Goal: Register for event/course

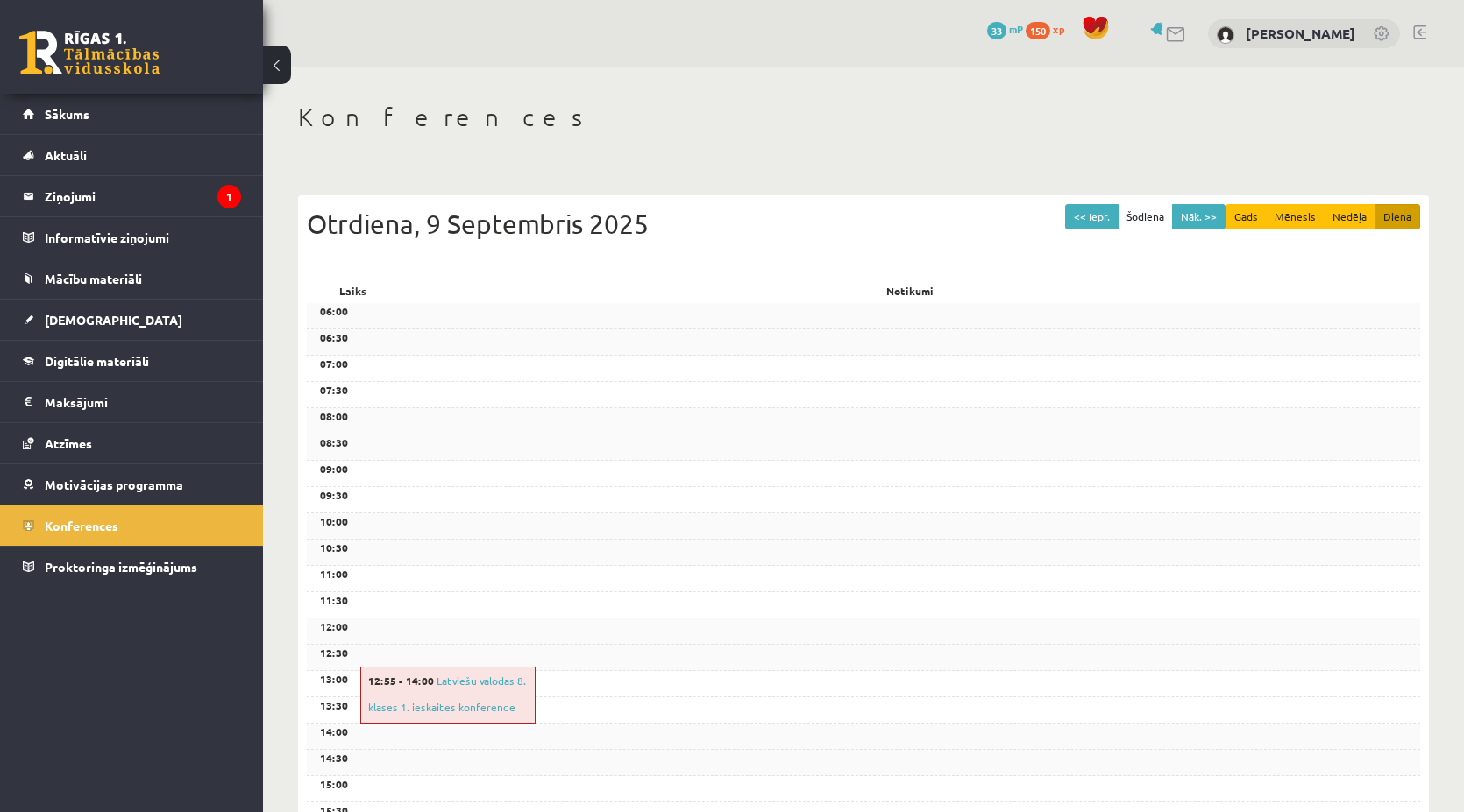
scroll to position [335, 0]
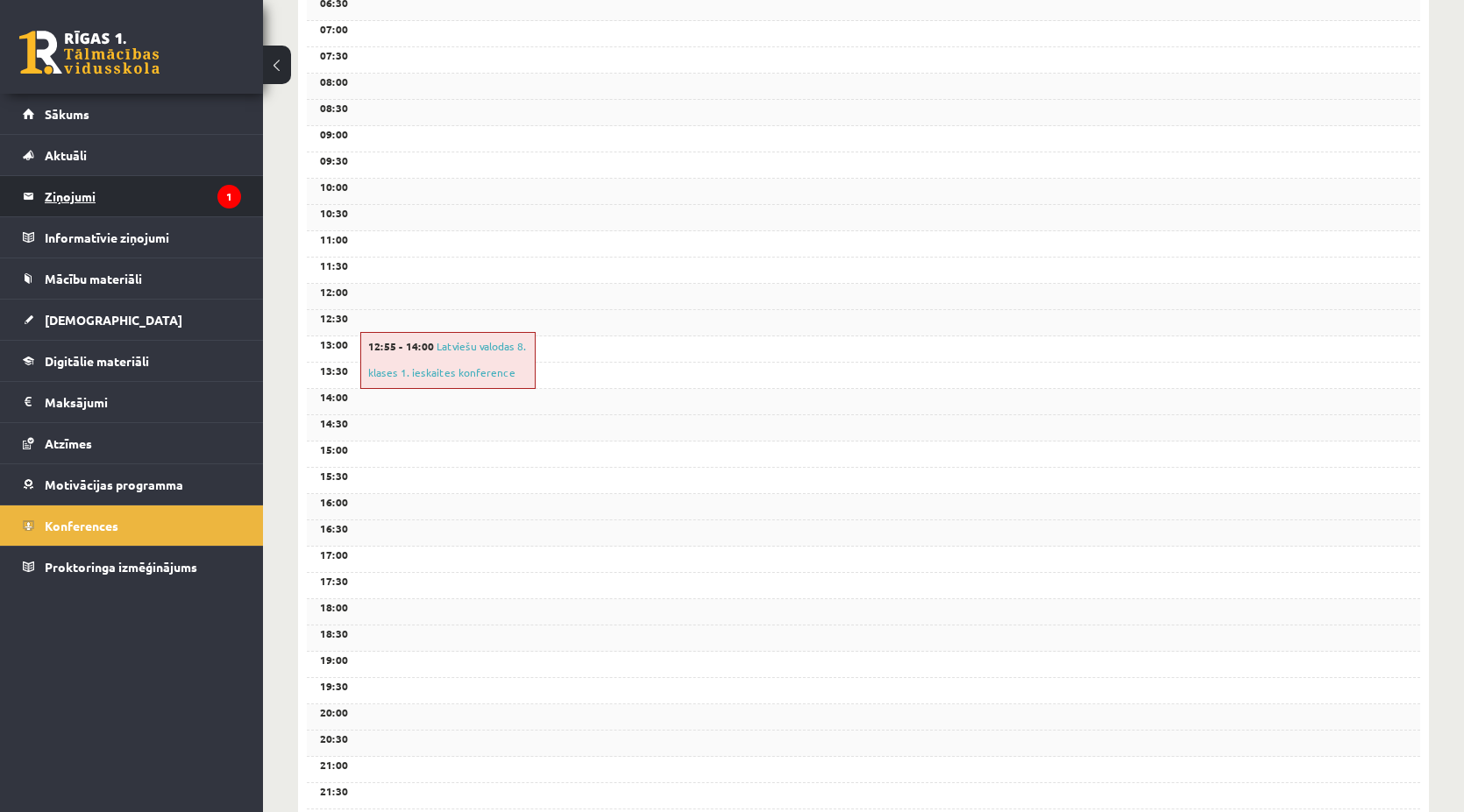
click at [202, 197] on legend "Ziņojumi 1" at bounding box center [143, 196] width 196 height 40
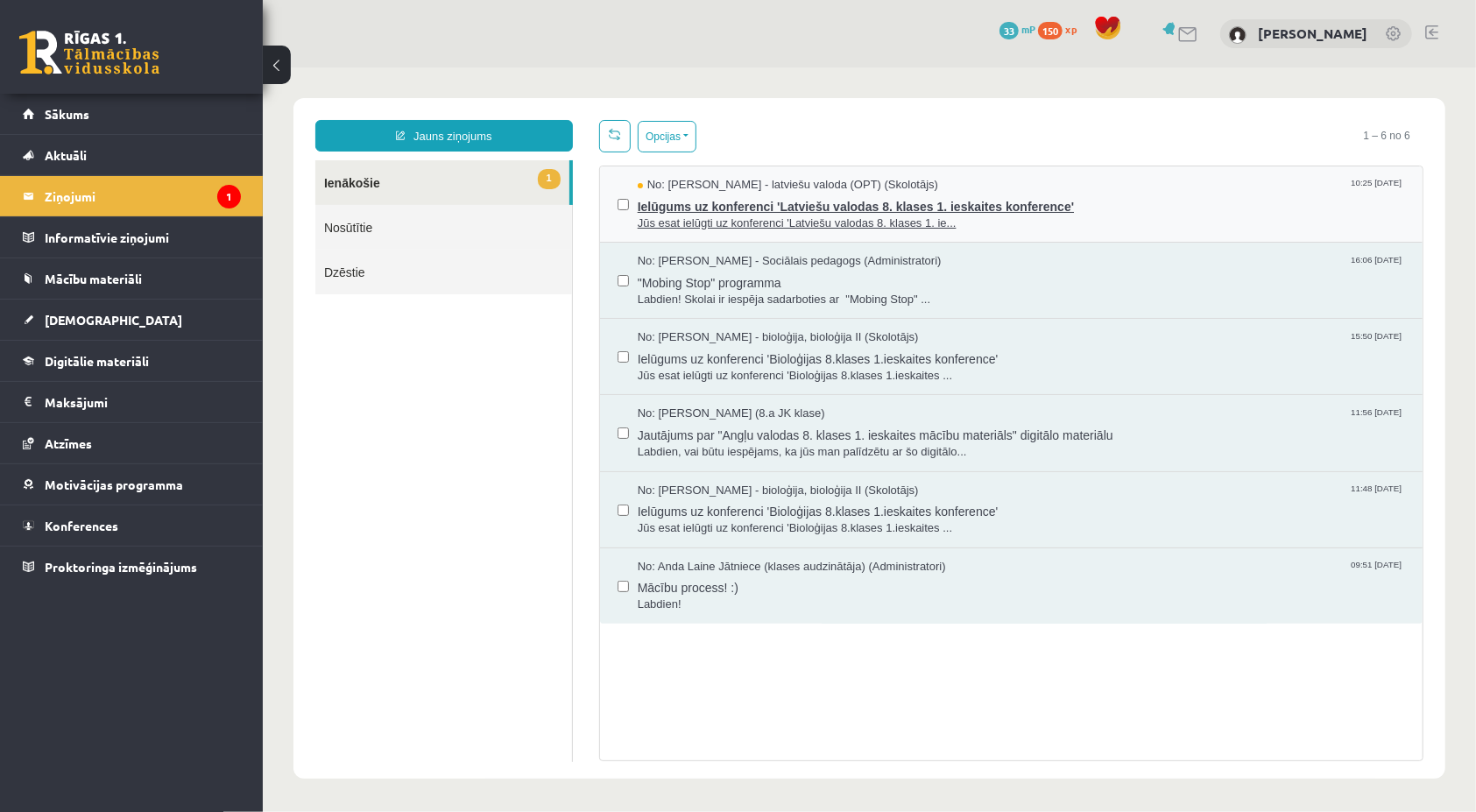
click at [950, 193] on span "Ielūgums uz konferenci 'Latviešu valodas 8. klases 1. ieskaites konference'" at bounding box center [1021, 203] width 767 height 22
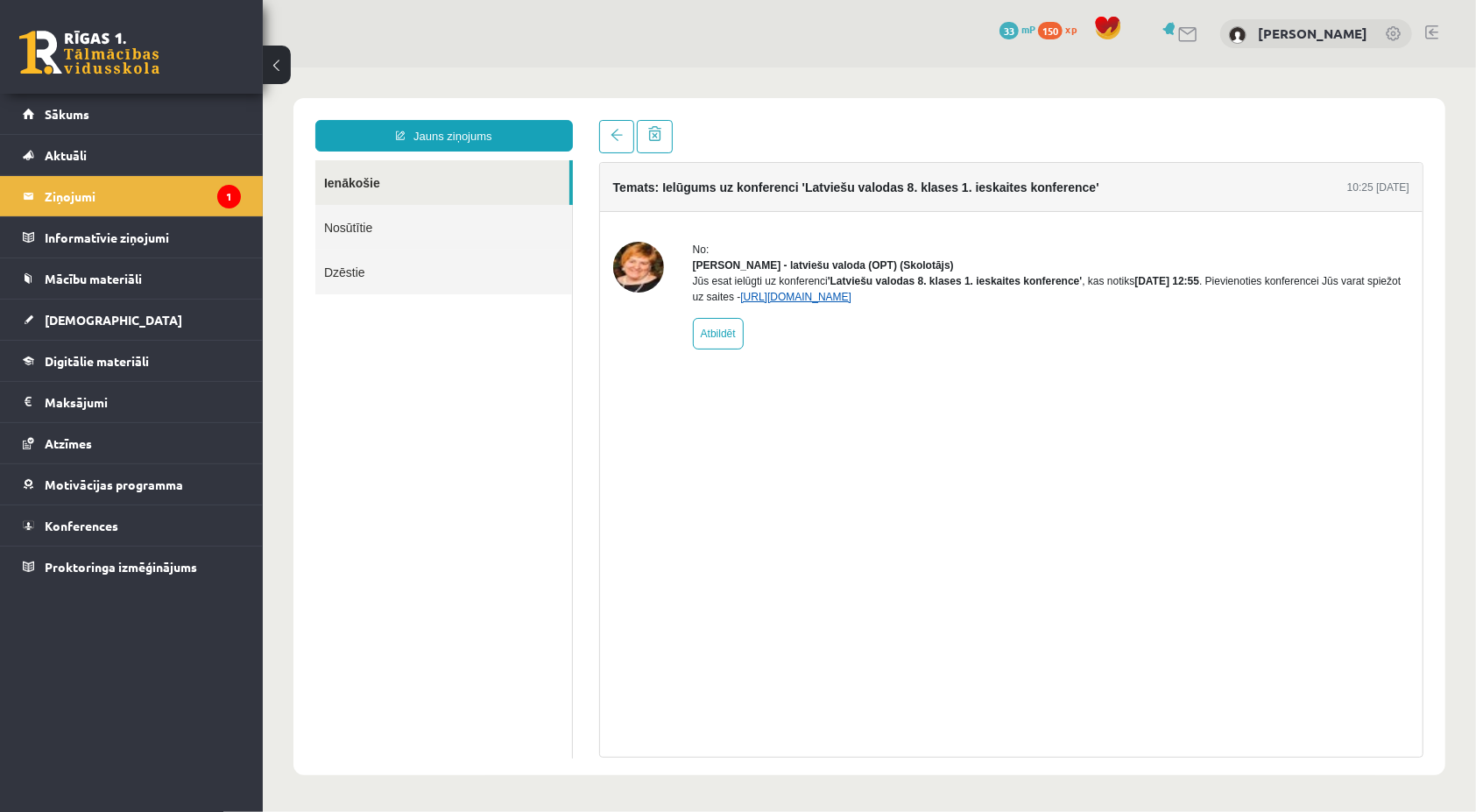
click at [851, 302] on link "[URL][DOMAIN_NAME]" at bounding box center [795, 296] width 111 height 12
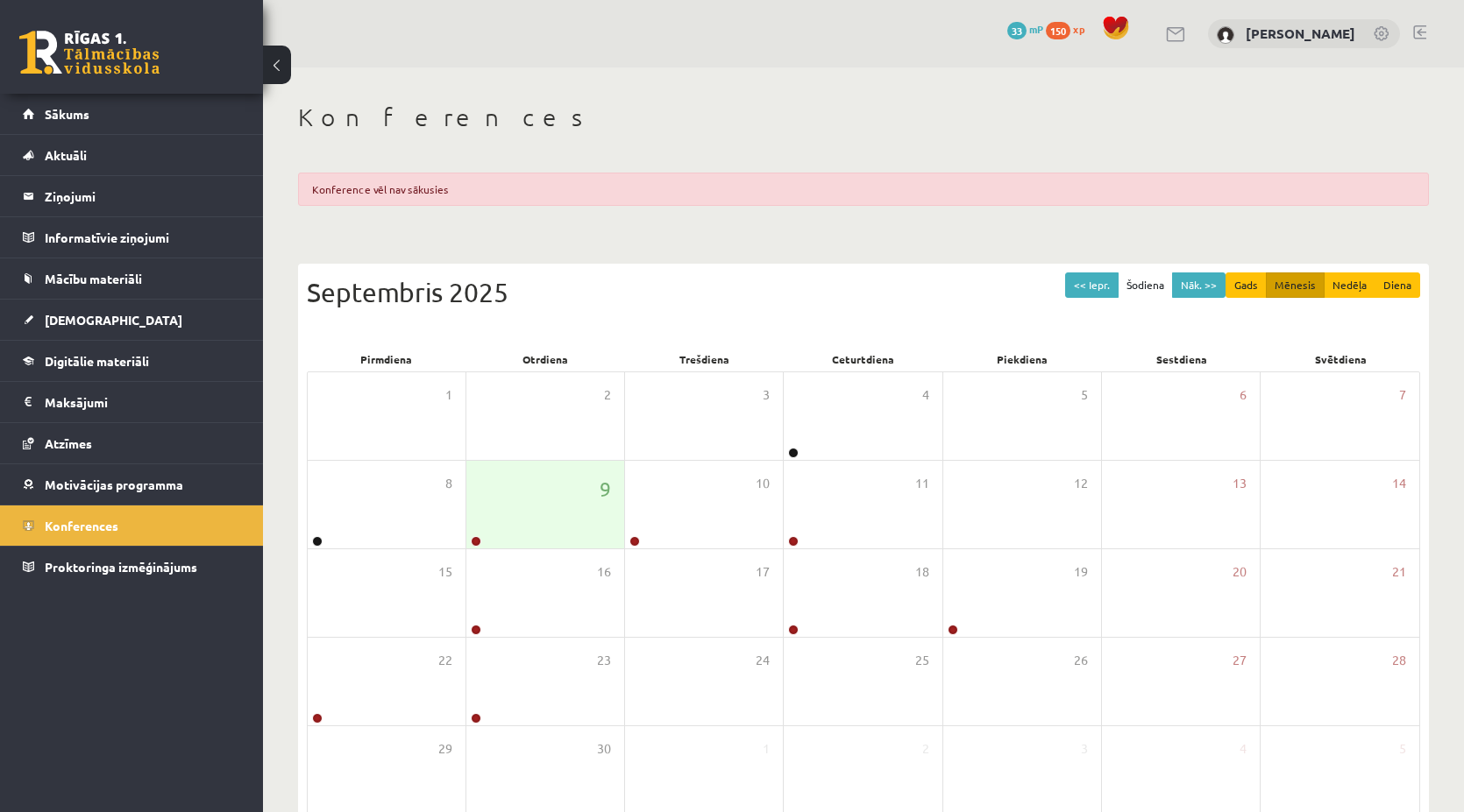
click at [343, 178] on div "Konference vēl nav sākusies" at bounding box center [863, 189] width 1131 height 33
drag, startPoint x: 345, startPoint y: 193, endPoint x: 320, endPoint y: 162, distance: 39.8
click at [345, 193] on div "Konference vēl nav sākusies" at bounding box center [863, 189] width 1131 height 33
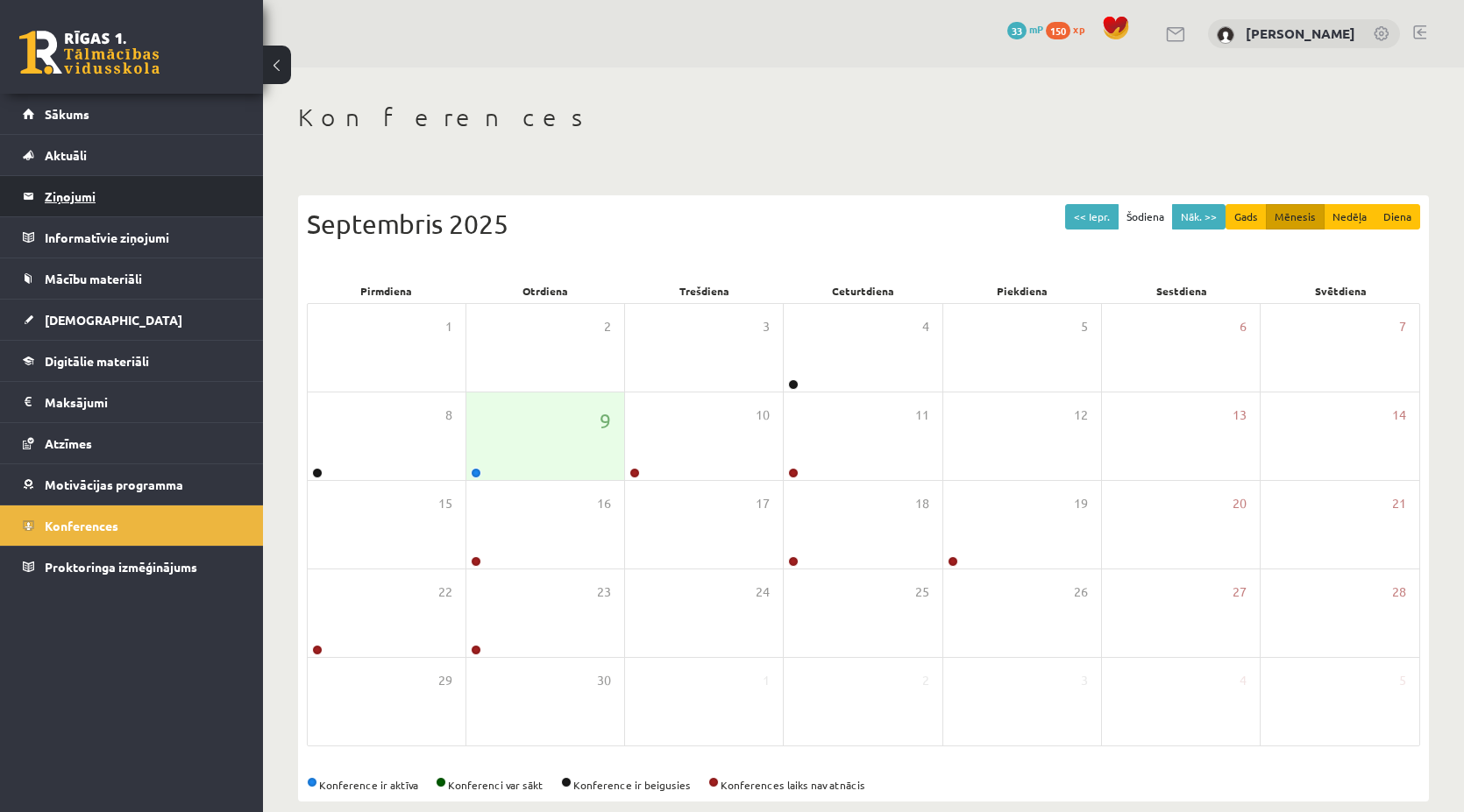
click at [91, 192] on legend "Ziņojumi 0" at bounding box center [143, 196] width 196 height 40
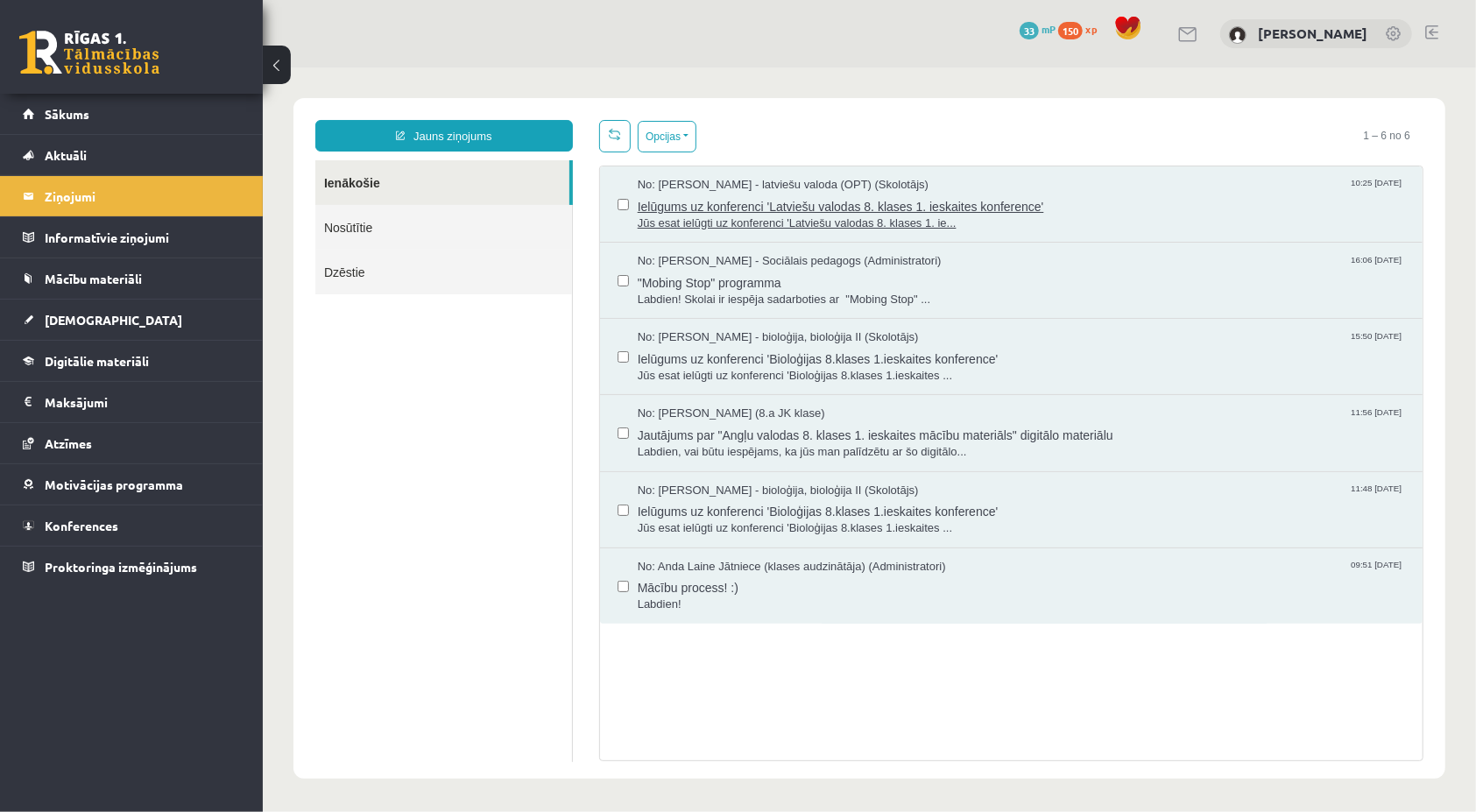
click at [780, 228] on span "Jūs esat ielūgti uz konferenci 'Latviešu valodas 8. klases 1. ie..." at bounding box center [1021, 223] width 767 height 17
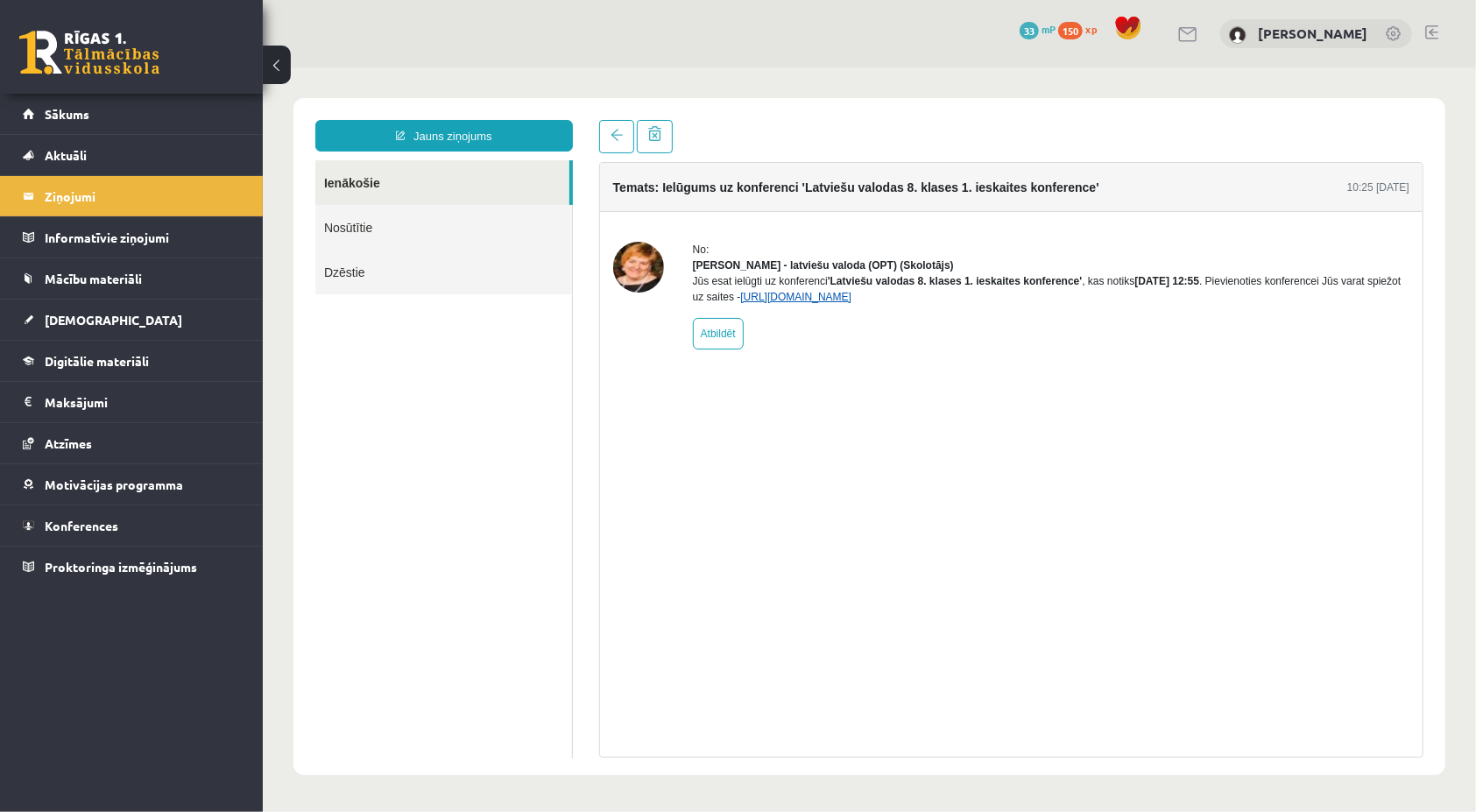
click at [801, 302] on link "https://eskola.r1tv.lv/conferences/4486/join" at bounding box center [795, 296] width 111 height 12
